Goal: Task Accomplishment & Management: Complete application form

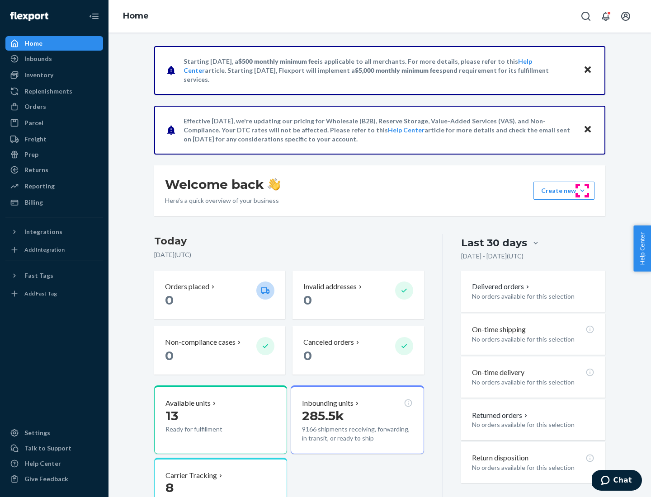
click at [583, 191] on button "Create new Create new inbound Create new order Create new product" at bounding box center [564, 191] width 61 height 18
click at [54, 59] on div "Inbounds" at bounding box center [54, 58] width 96 height 13
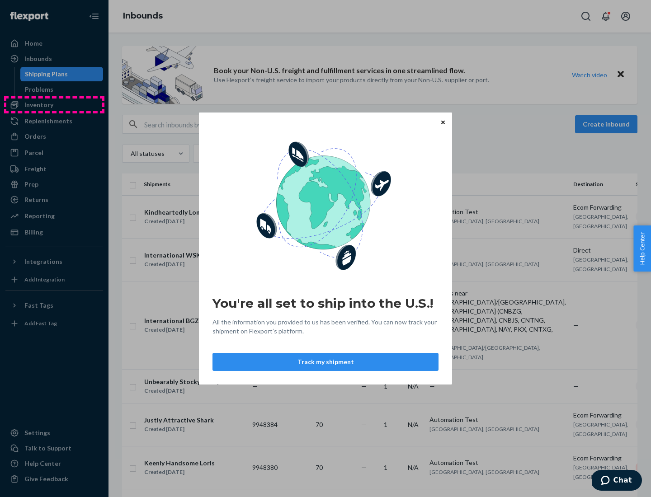
click at [54, 105] on div "You're all set to ship into the U.S.! All the information you provided to us ha…" at bounding box center [325, 248] width 651 height 497
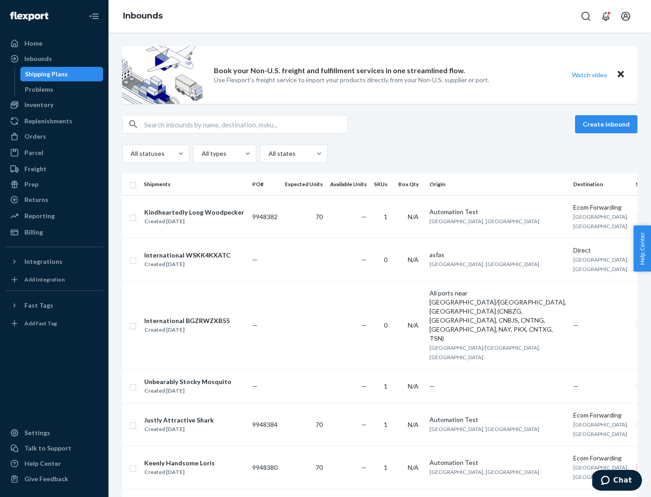
click at [380, 16] on div "Inbounds" at bounding box center [380, 16] width 543 height 33
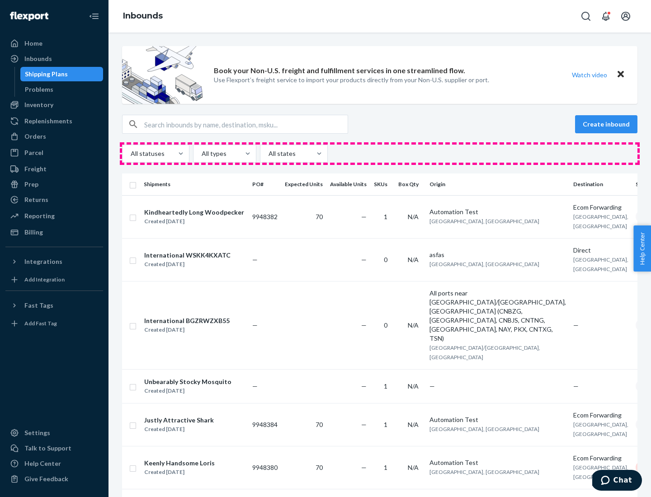
click at [380, 154] on div "All statuses All types All states" at bounding box center [380, 154] width 516 height 18
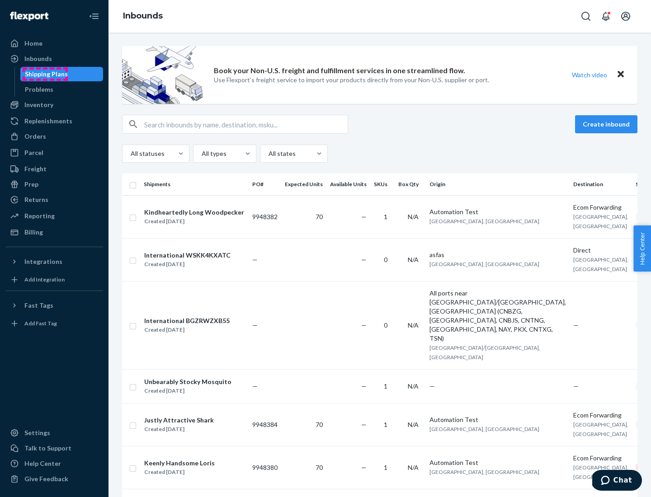
click at [45, 74] on div "Shipping Plans" at bounding box center [46, 74] width 43 height 9
click at [608, 124] on button "Create inbound" at bounding box center [606, 124] width 62 height 18
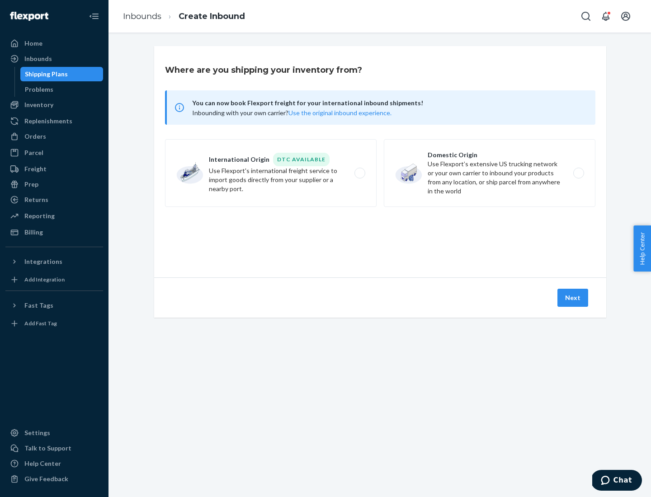
click at [271, 173] on label "International Origin DTC Available Use Flexport's international freight service…" at bounding box center [271, 173] width 212 height 68
click at [360, 173] on input "International Origin DTC Available Use Flexport's international freight service…" at bounding box center [363, 174] width 6 height 6
radio input "true"
click at [380, 237] on icon at bounding box center [380, 237] width 28 height 28
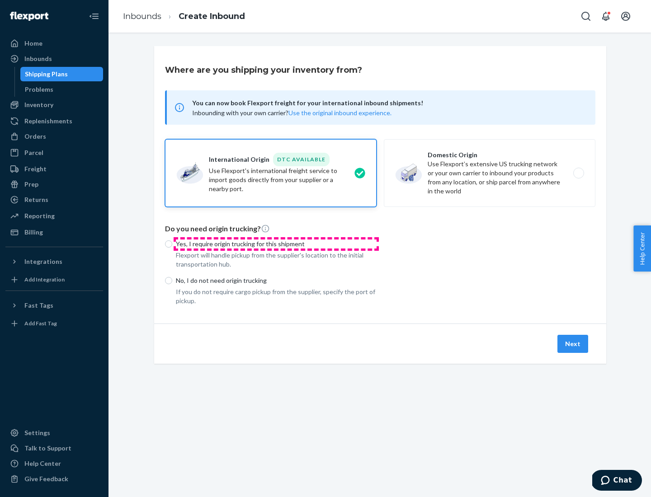
click at [276, 244] on p "Yes, I require origin trucking for this shipment" at bounding box center [276, 244] width 201 height 9
click at [172, 244] on input "Yes, I require origin trucking for this shipment" at bounding box center [168, 244] width 7 height 7
radio input "true"
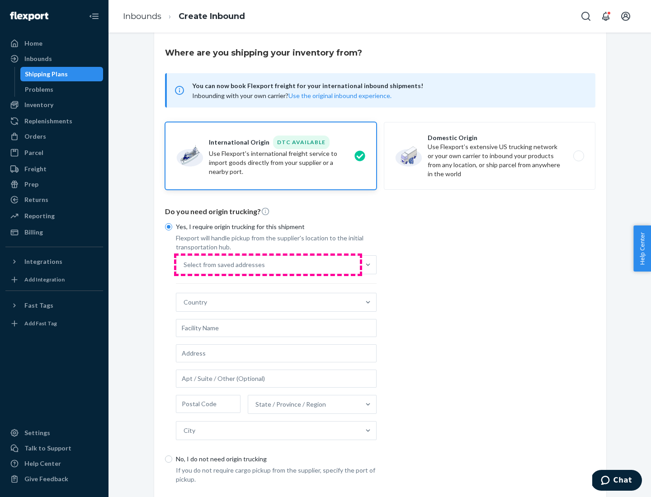
click at [268, 265] on div "Select from saved addresses" at bounding box center [268, 265] width 184 height 18
click at [185, 265] on input "Select from saved addresses" at bounding box center [184, 265] width 1 height 9
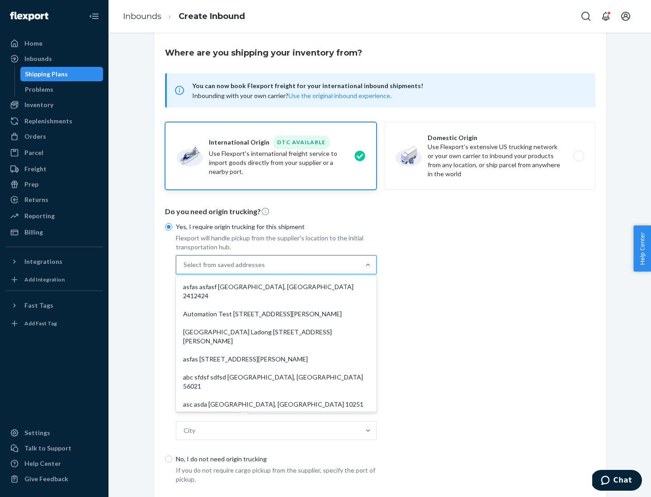
scroll to position [39, 0]
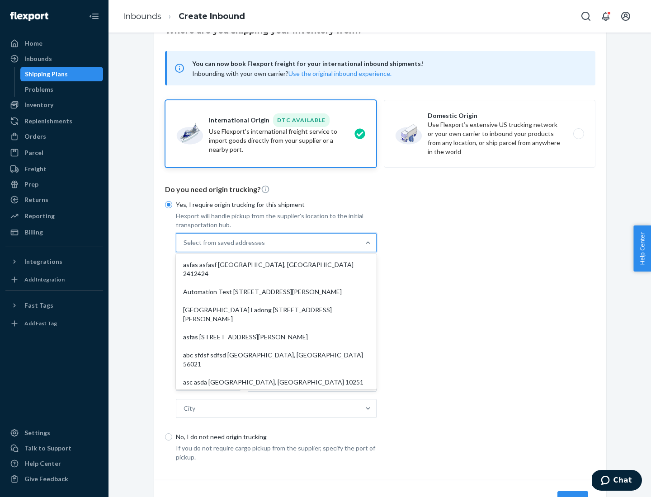
click at [276, 265] on div "asfas asfasf [GEOGRAPHIC_DATA], [GEOGRAPHIC_DATA] 2412424" at bounding box center [276, 269] width 197 height 27
click at [185, 247] on input "option asfas asfasf [GEOGRAPHIC_DATA], [GEOGRAPHIC_DATA] 2412424 focused, 1 of …" at bounding box center [184, 242] width 1 height 9
type input "asfas"
type input "asfasf"
type input "2412424"
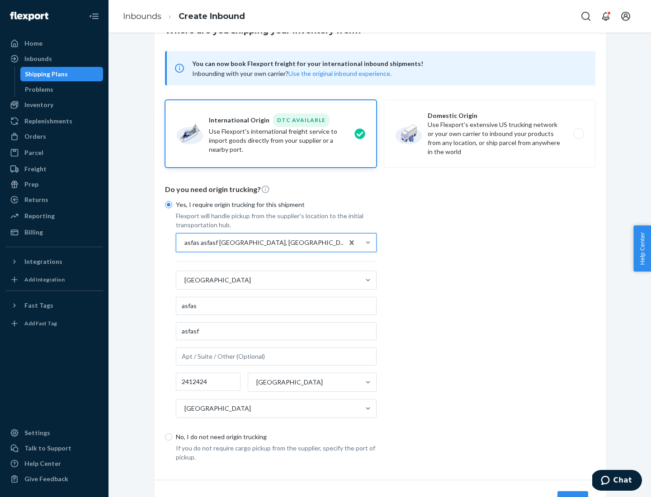
scroll to position [84, 0]
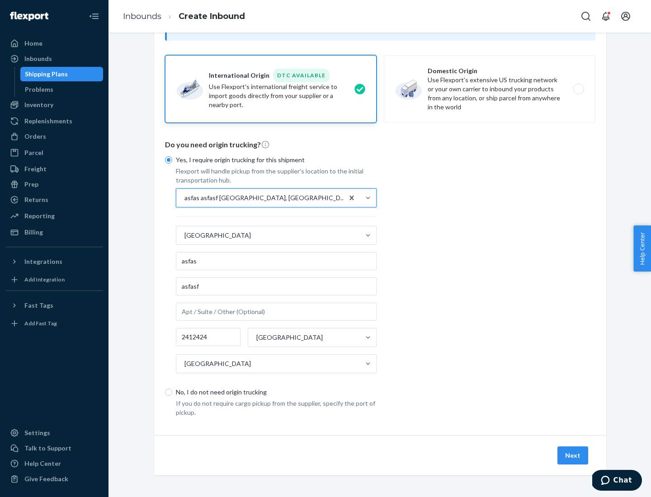
click at [573, 455] on button "Next" at bounding box center [573, 456] width 31 height 18
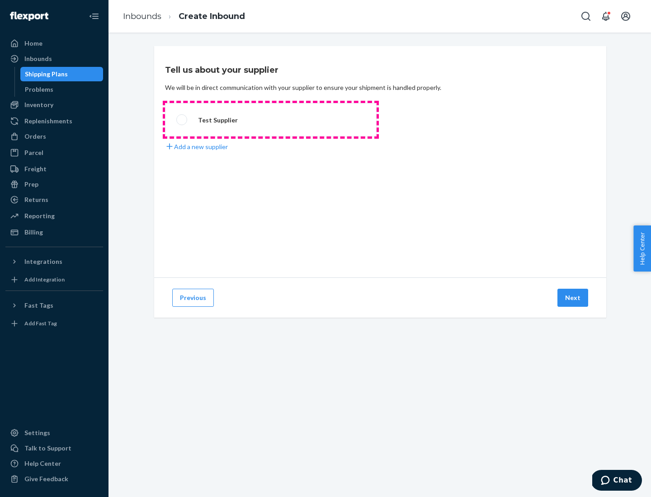
click at [271, 120] on label "Test Supplier" at bounding box center [271, 119] width 212 height 33
click at [182, 120] on input "Test Supplier" at bounding box center [179, 120] width 6 height 6
radio input "true"
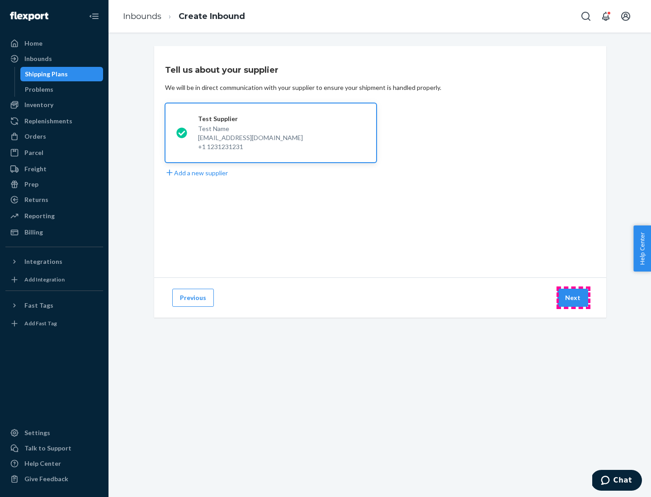
click at [573, 298] on button "Next" at bounding box center [573, 298] width 31 height 18
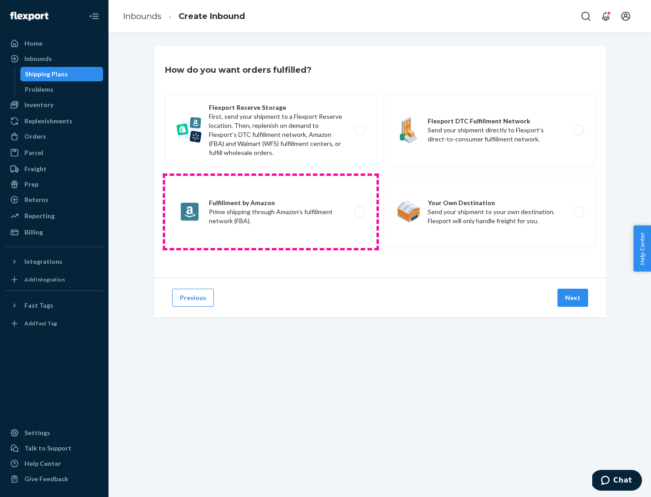
click at [271, 212] on label "Fulfillment by Amazon Prime shipping through Amazon’s fulfillment network (FBA)." at bounding box center [271, 212] width 212 height 72
click at [360, 212] on input "Fulfillment by Amazon Prime shipping through Amazon’s fulfillment network (FBA)." at bounding box center [363, 212] width 6 height 6
radio input "true"
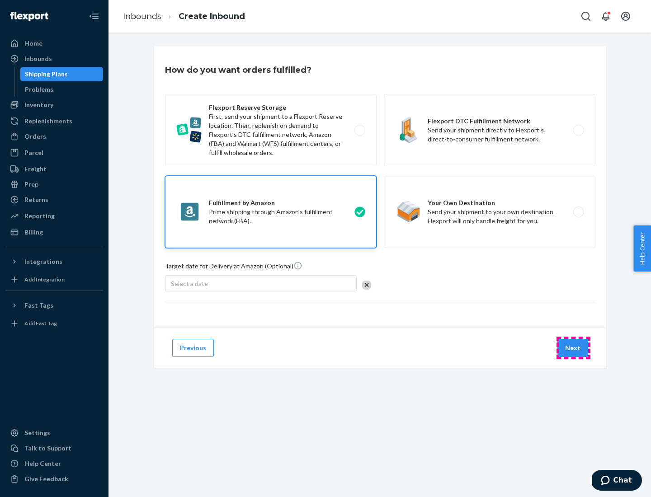
click at [573, 348] on button "Next" at bounding box center [573, 348] width 31 height 18
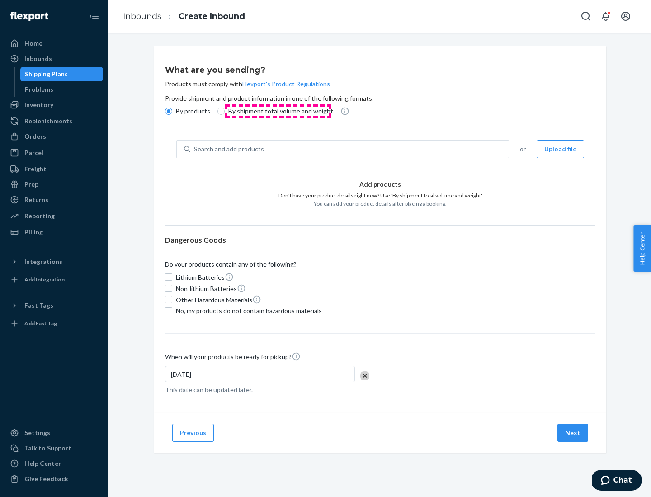
click at [278, 111] on p "By shipment total volume and weight" at bounding box center [280, 111] width 105 height 9
click at [225, 111] on input "By shipment total volume and weight" at bounding box center [221, 111] width 7 height 7
radio input "true"
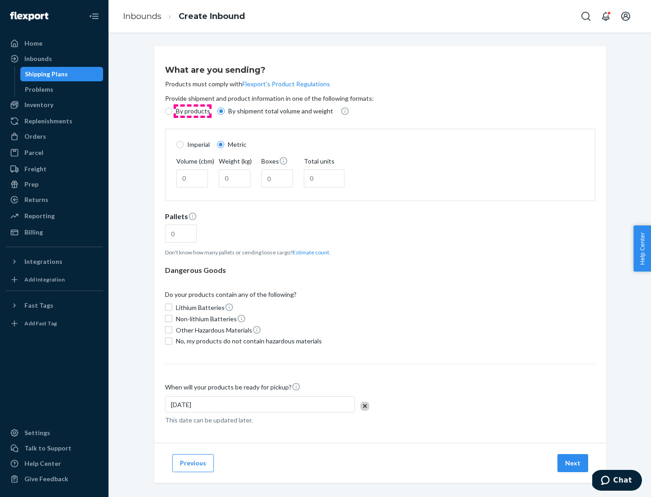
click at [192, 111] on p "By products" at bounding box center [193, 111] width 34 height 9
click at [172, 111] on input "By products" at bounding box center [168, 111] width 7 height 7
radio input "true"
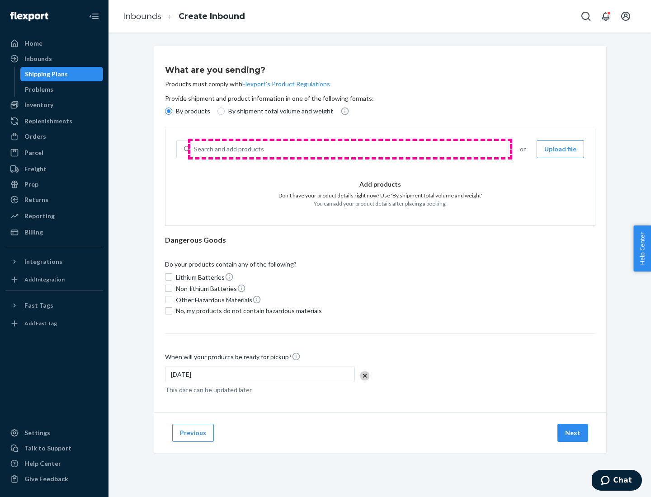
click at [350, 149] on div "Search and add products" at bounding box center [349, 149] width 318 height 16
click at [195, 149] on input "Search and add products" at bounding box center [194, 149] width 1 height 9
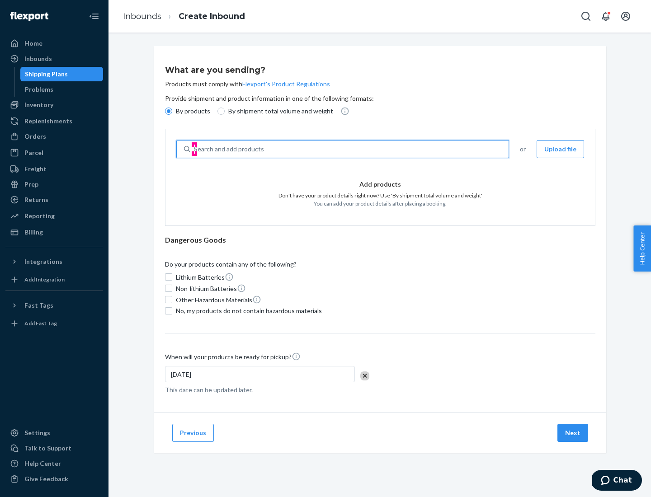
type input "test"
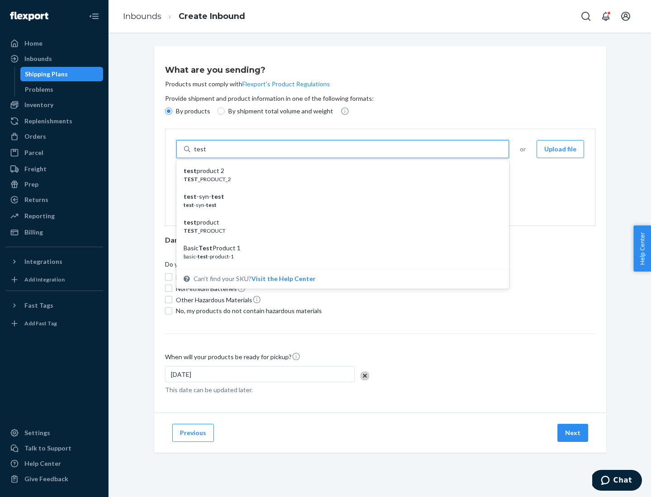
click at [340, 171] on div "test product 2" at bounding box center [339, 170] width 311 height 9
click at [206, 154] on input "test" at bounding box center [200, 149] width 12 height 9
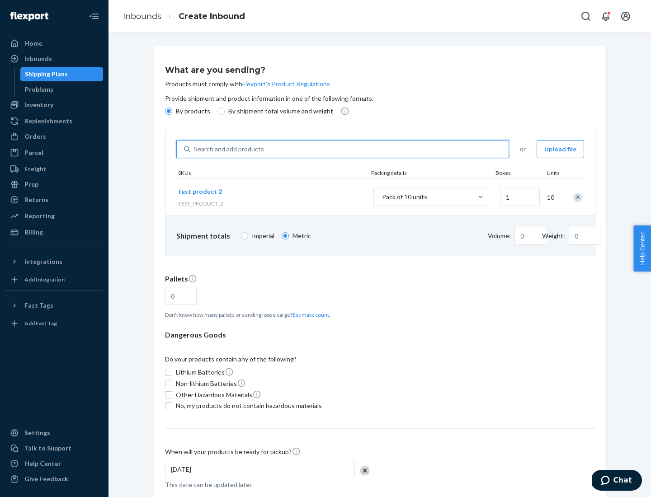
type input "0.02"
type input "22.23"
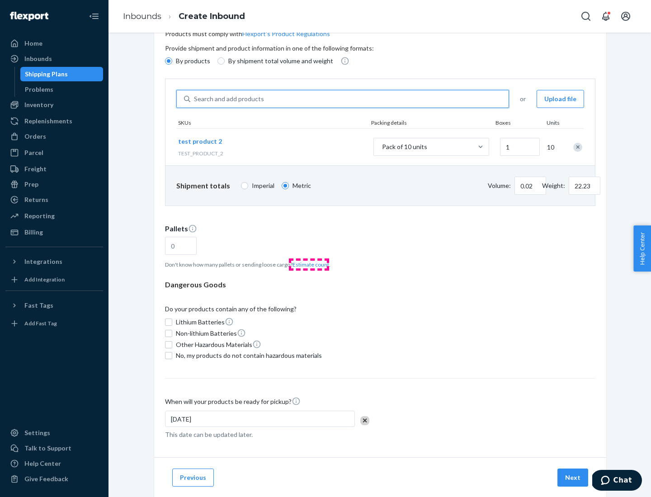
click at [309, 265] on button "Estimate count" at bounding box center [311, 265] width 37 height 8
type input "1"
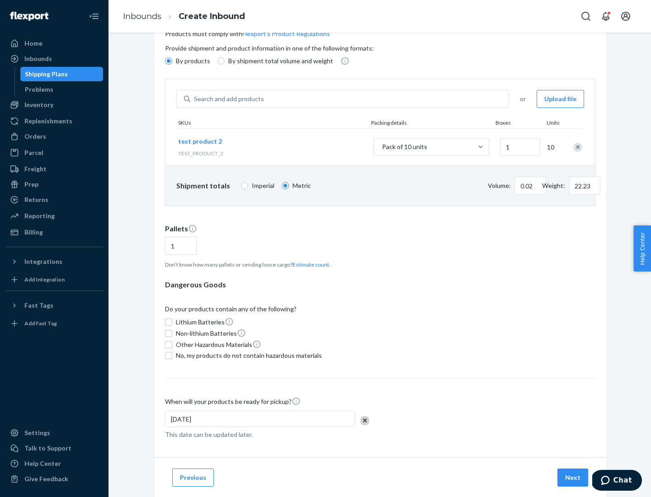
scroll to position [72, 0]
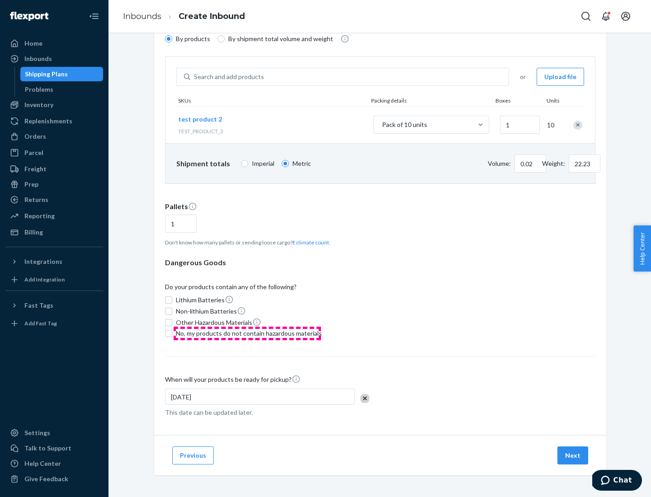
click at [247, 334] on span "No, my products do not contain hazardous materials" at bounding box center [249, 333] width 146 height 9
click at [172, 334] on input "No, my products do not contain hazardous materials" at bounding box center [168, 333] width 7 height 7
checkbox input "true"
click at [573, 456] on button "Next" at bounding box center [573, 456] width 31 height 18
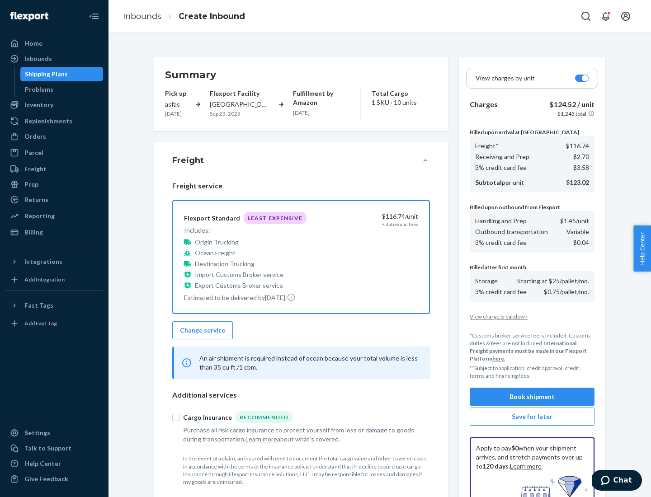
scroll to position [132, 0]
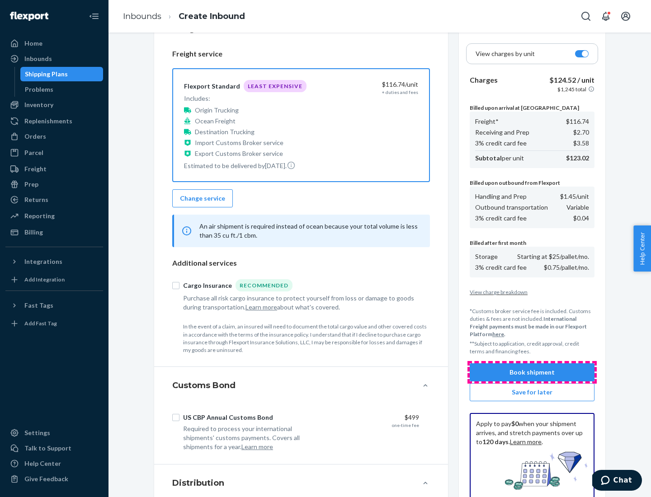
click at [532, 373] on button "Book shipment" at bounding box center [532, 373] width 125 height 18
